Goal: Task Accomplishment & Management: Complete application form

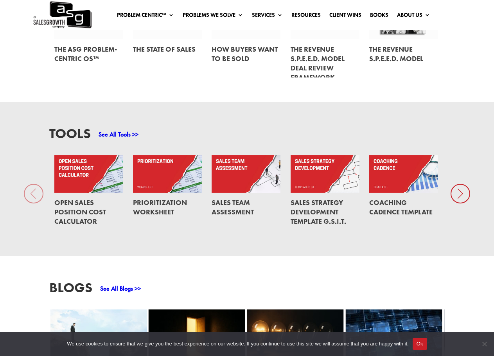
scroll to position [445, 0]
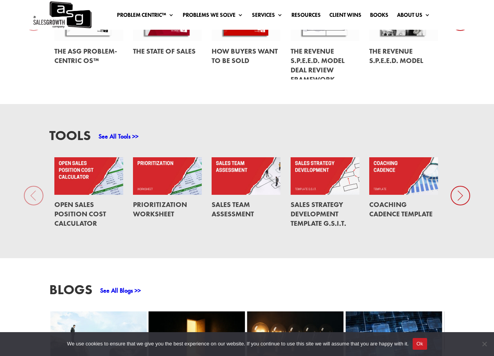
click at [458, 202] on icon at bounding box center [461, 196] width 20 height 20
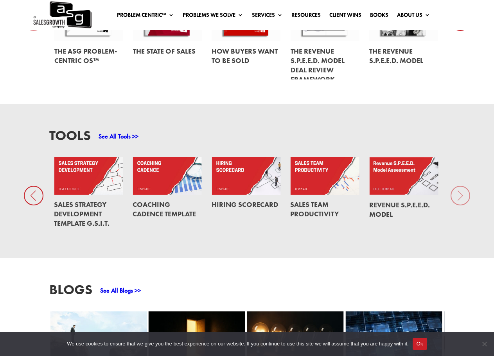
click at [119, 136] on link "See All Tools >>" at bounding box center [119, 136] width 40 height 8
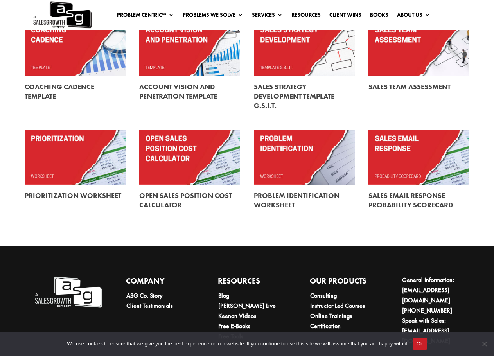
scroll to position [235, 0]
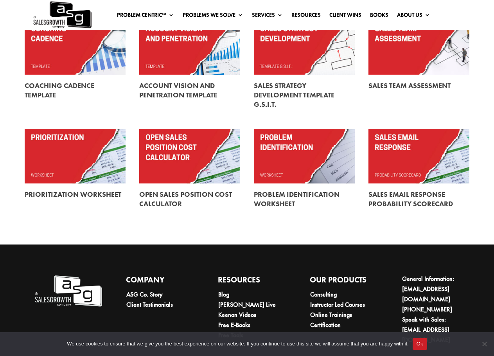
click at [413, 202] on link at bounding box center [418, 198] width 101 height 31
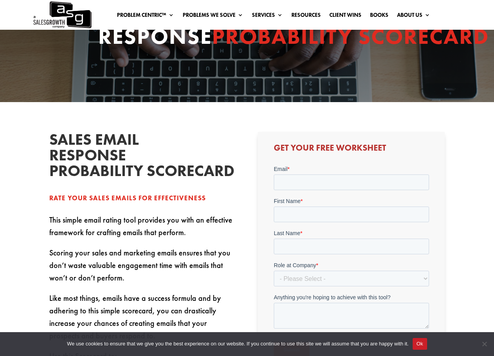
scroll to position [78, 0]
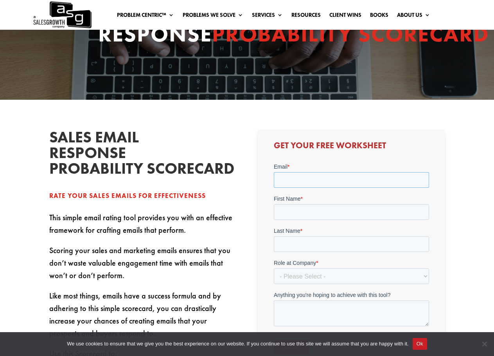
click at [307, 175] on input "Email *" at bounding box center [350, 180] width 155 height 16
type input "j"
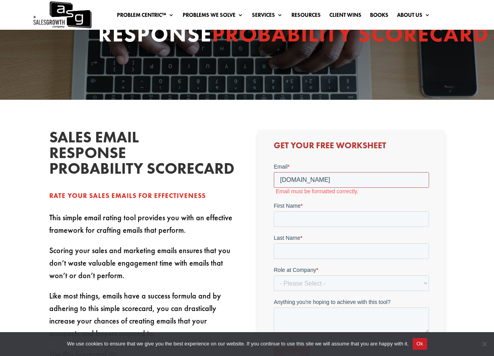
type input "sarah.tolbert@R3c.com"
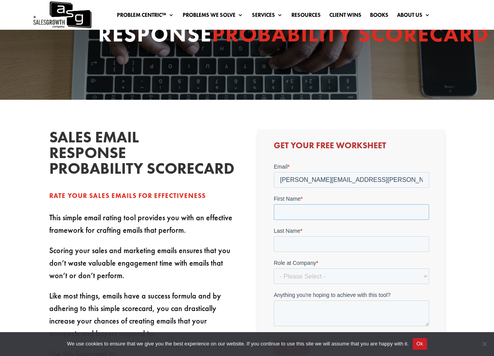
click at [284, 211] on input "First Name *" at bounding box center [350, 212] width 155 height 16
type input "Sarah"
type input "Tolbert"
select select "Director/Manager (Sales Director, Regional Sales Manager, etc)"
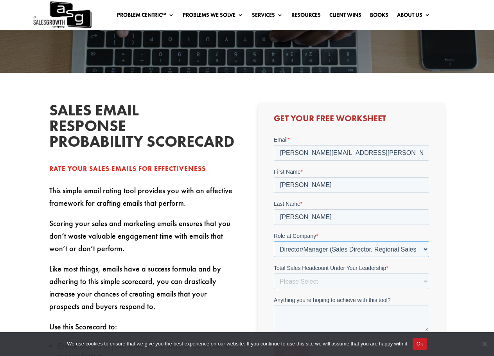
scroll to position [156, 0]
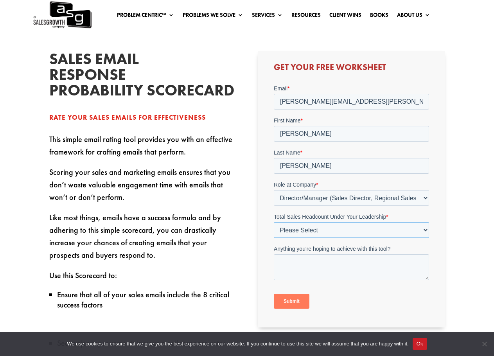
click at [335, 230] on select "Please Select Just Me 1-9 10-19 20-49 50-99 100+" at bounding box center [350, 230] width 155 height 16
select select "1-9"
click at [273, 222] on select "Please Select Just Me 1-9 10-19 20-49 50-99 100+" at bounding box center [350, 230] width 155 height 16
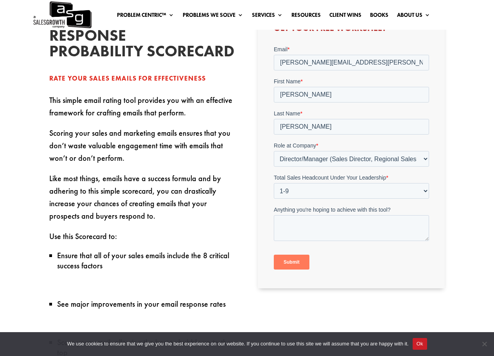
click at [287, 259] on input "Submit" at bounding box center [291, 262] width 36 height 15
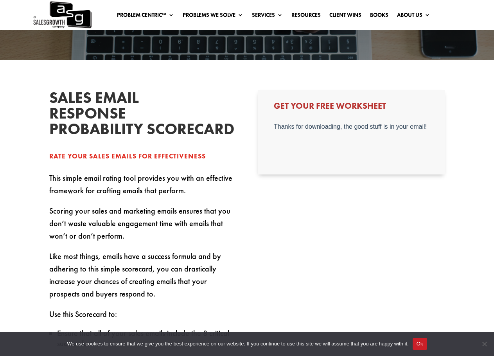
scroll to position [117, 0]
